Goal: Check status: Check status

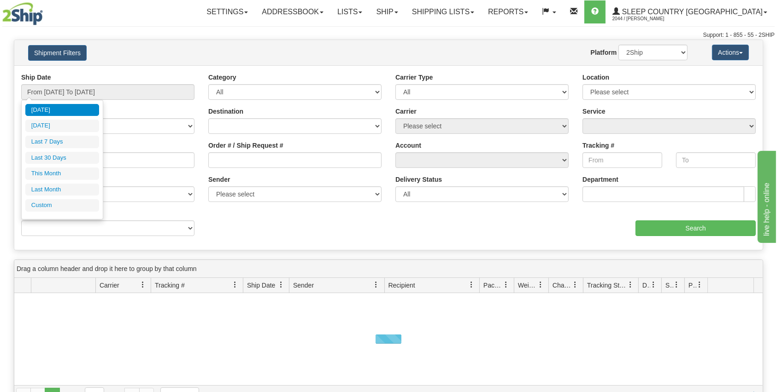
click at [59, 159] on li "Last 30 Days" at bounding box center [62, 158] width 74 height 12
type input "From [DATE] To [DATE]"
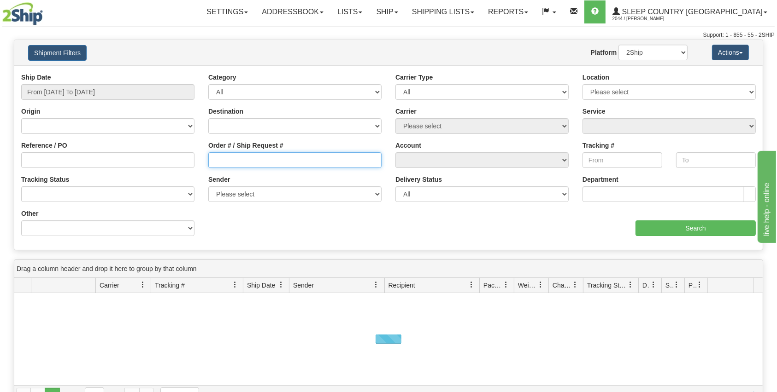
click at [247, 158] on input "Order # / Ship Request #" at bounding box center [294, 160] width 173 height 16
paste input "9000I010215"
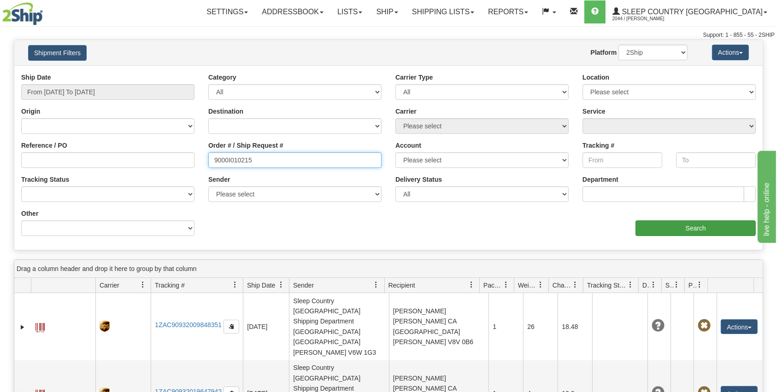
type input "9000I010215"
click at [668, 226] on input "Search" at bounding box center [695, 229] width 120 height 16
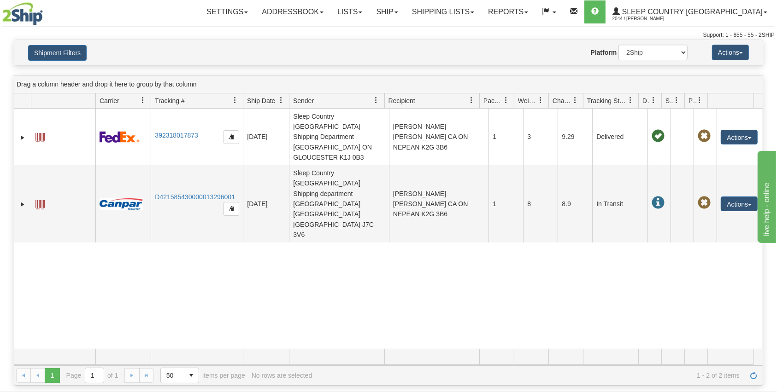
click at [457, 61] on div "Shipment Filters Website Agent Nothing selected Client User Platform 2Ship Impo…" at bounding box center [388, 52] width 748 height 25
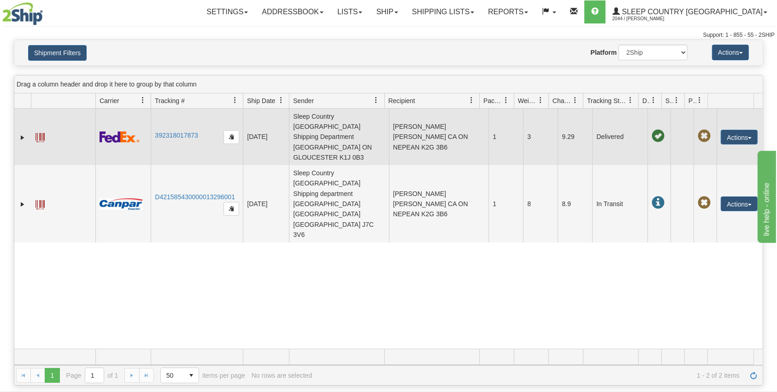
drag, startPoint x: 152, startPoint y: 125, endPoint x: 212, endPoint y: 123, distance: 60.4
click at [212, 123] on td "392318017873" at bounding box center [197, 137] width 92 height 57
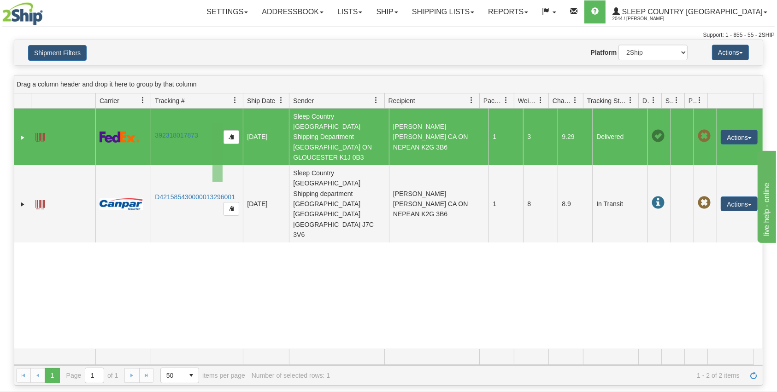
drag, startPoint x: 212, startPoint y: 123, endPoint x: 220, endPoint y: 199, distance: 75.9
click at [221, 198] on div "31494389 2044 392318017873 [DATE] [DATE] 09:24:17 AM Sleep Country [GEOGRAPHIC_…" at bounding box center [388, 229] width 748 height 240
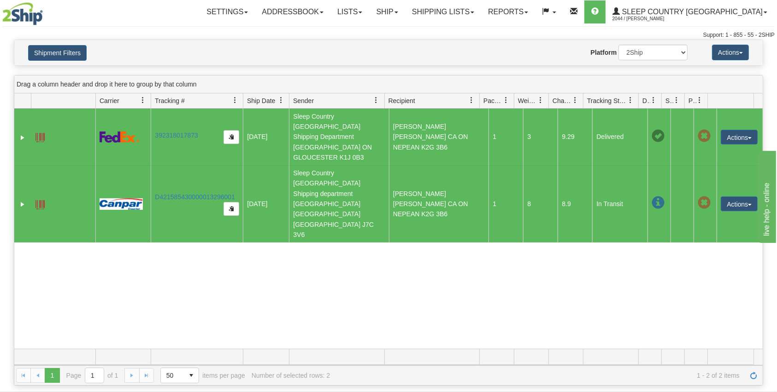
drag, startPoint x: 215, startPoint y: 201, endPoint x: 209, endPoint y: 205, distance: 7.0
click at [210, 205] on div "31494389 2044 392318017873 [DATE] [DATE] 09:24:17 AM Sleep Country [GEOGRAPHIC_…" at bounding box center [388, 229] width 748 height 240
click at [205, 184] on div "31494389 2044 392318017873 [DATE] [DATE] 09:24:17 AM Sleep Country [GEOGRAPHIC_…" at bounding box center [388, 229] width 748 height 240
click at [188, 167] on td "D421585430000013296001" at bounding box center [197, 203] width 92 height 77
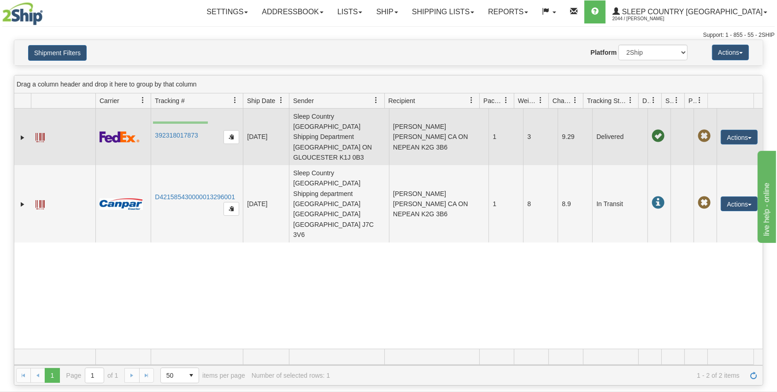
drag, startPoint x: 208, startPoint y: 124, endPoint x: 153, endPoint y: 122, distance: 54.9
